Goal: Information Seeking & Learning: Find specific page/section

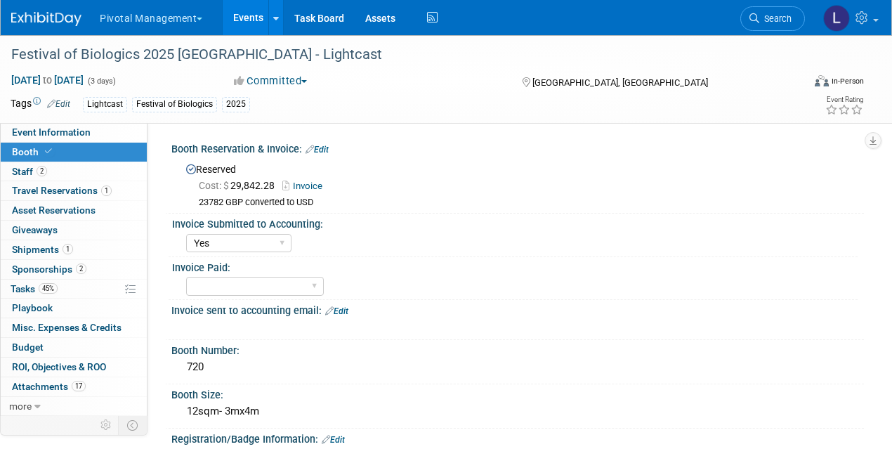
select select "Yes"
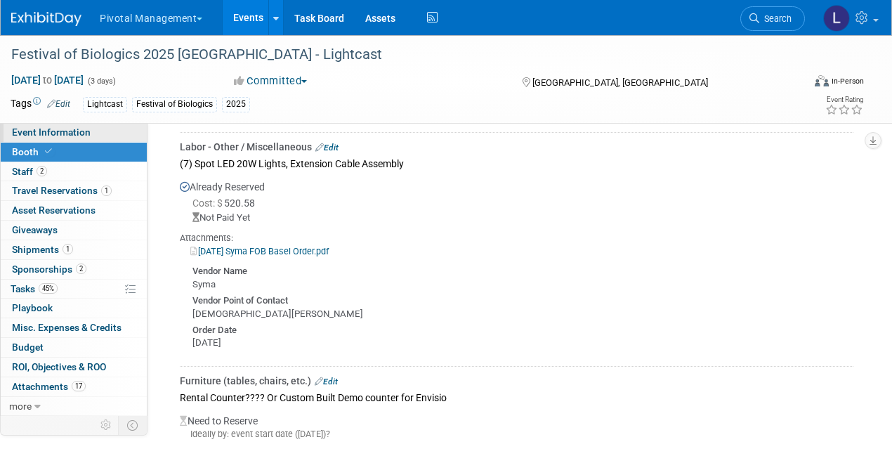
click at [70, 128] on span "Event Information" at bounding box center [51, 131] width 79 height 11
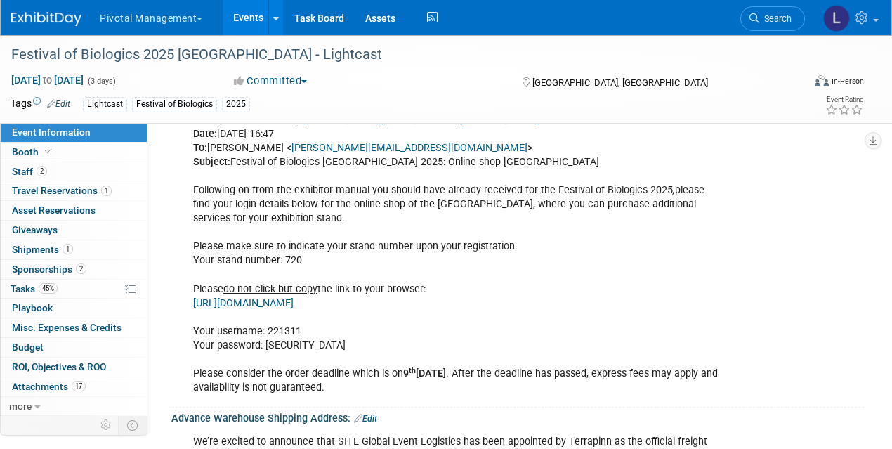
scroll to position [1950, 0]
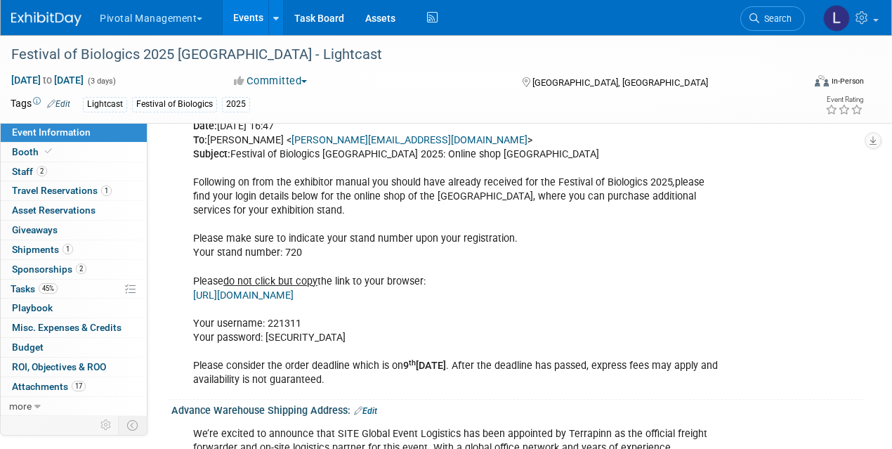
click at [294, 289] on link "[URL][DOMAIN_NAME]" at bounding box center [243, 295] width 100 height 12
click at [33, 148] on span "Booth" at bounding box center [33, 151] width 43 height 11
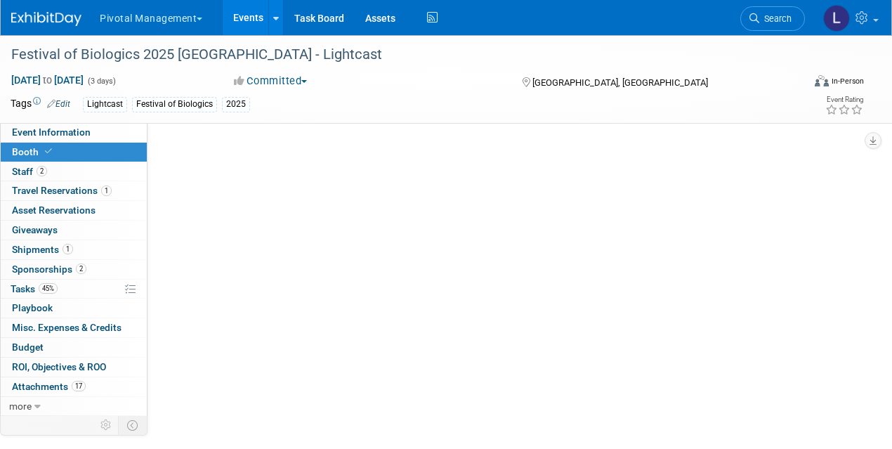
scroll to position [0, 0]
select select "Yes"
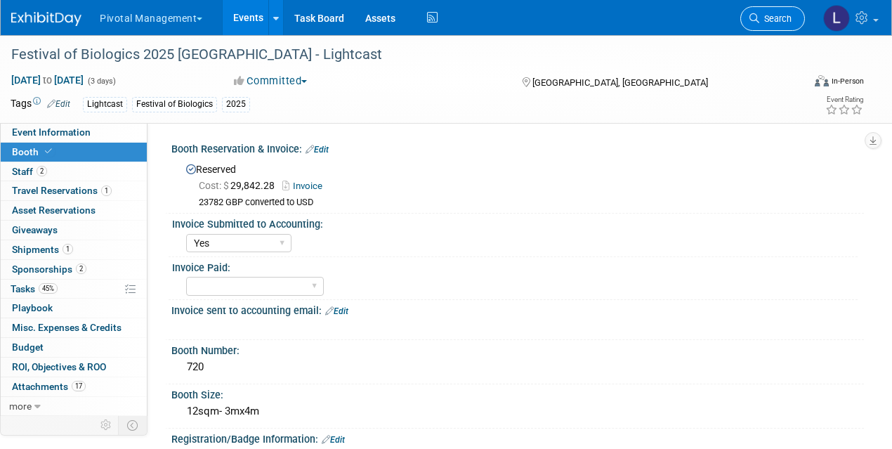
click at [779, 20] on span "Search" at bounding box center [775, 18] width 32 height 11
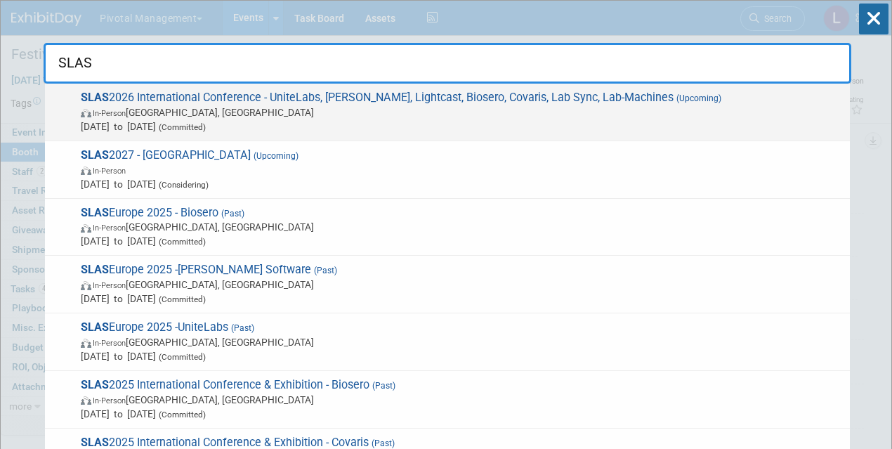
type input "SLAS"
click at [456, 102] on span "SLAS 2026 International Conference - UniteLabs, [PERSON_NAME], Lightcast, Biose…" at bounding box center [460, 112] width 766 height 43
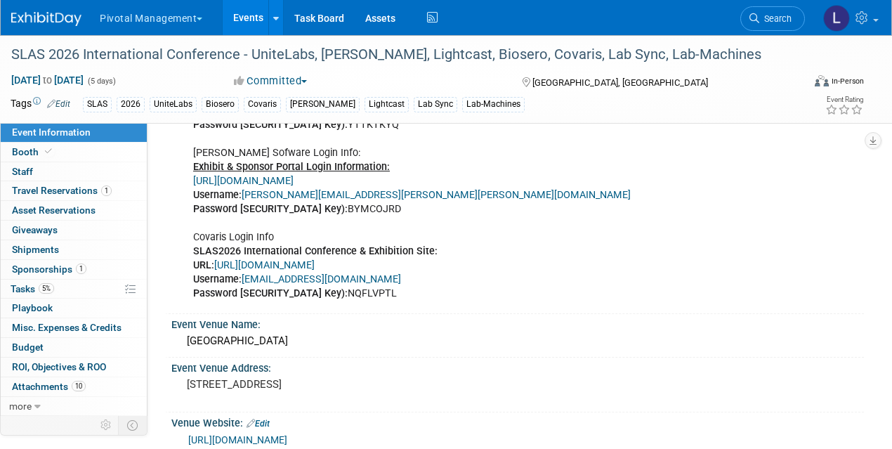
scroll to position [1208, 0]
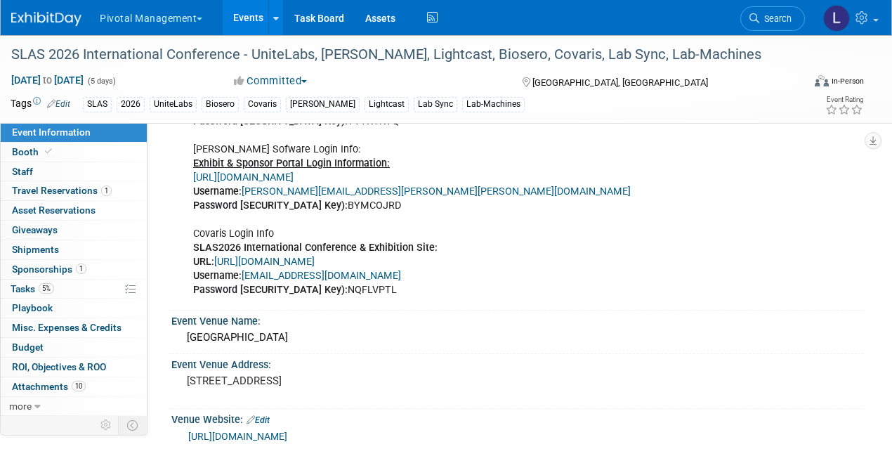
click at [294, 171] on link "https://www.conferenceharvester.com/harvester2ex/login.asp?EventKey=ANXMFLVZ" at bounding box center [243, 177] width 100 height 12
drag, startPoint x: 305, startPoint y: 199, endPoint x: 372, endPoint y: 199, distance: 67.4
click at [372, 199] on div "Exhibit & Sponsor Portal Login Information: SLAS2026 International Conference &…" at bounding box center [455, 171] width 544 height 268
click at [388, 190] on div "Exhibit & Sponsor Portal Login Information: SLAS2026 International Conference &…" at bounding box center [455, 171] width 544 height 268
drag, startPoint x: 303, startPoint y: 201, endPoint x: 402, endPoint y: 203, distance: 99.1
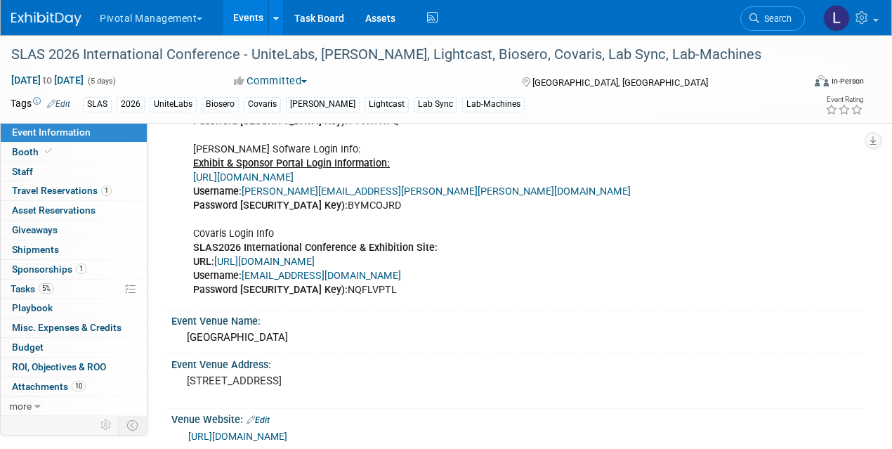
click at [402, 203] on div "Exhibit & Sponsor Portal Login Information: SLAS2026 International Conference &…" at bounding box center [455, 171] width 544 height 268
copy div "BYMCOJRD"
